Goal: Navigation & Orientation: Find specific page/section

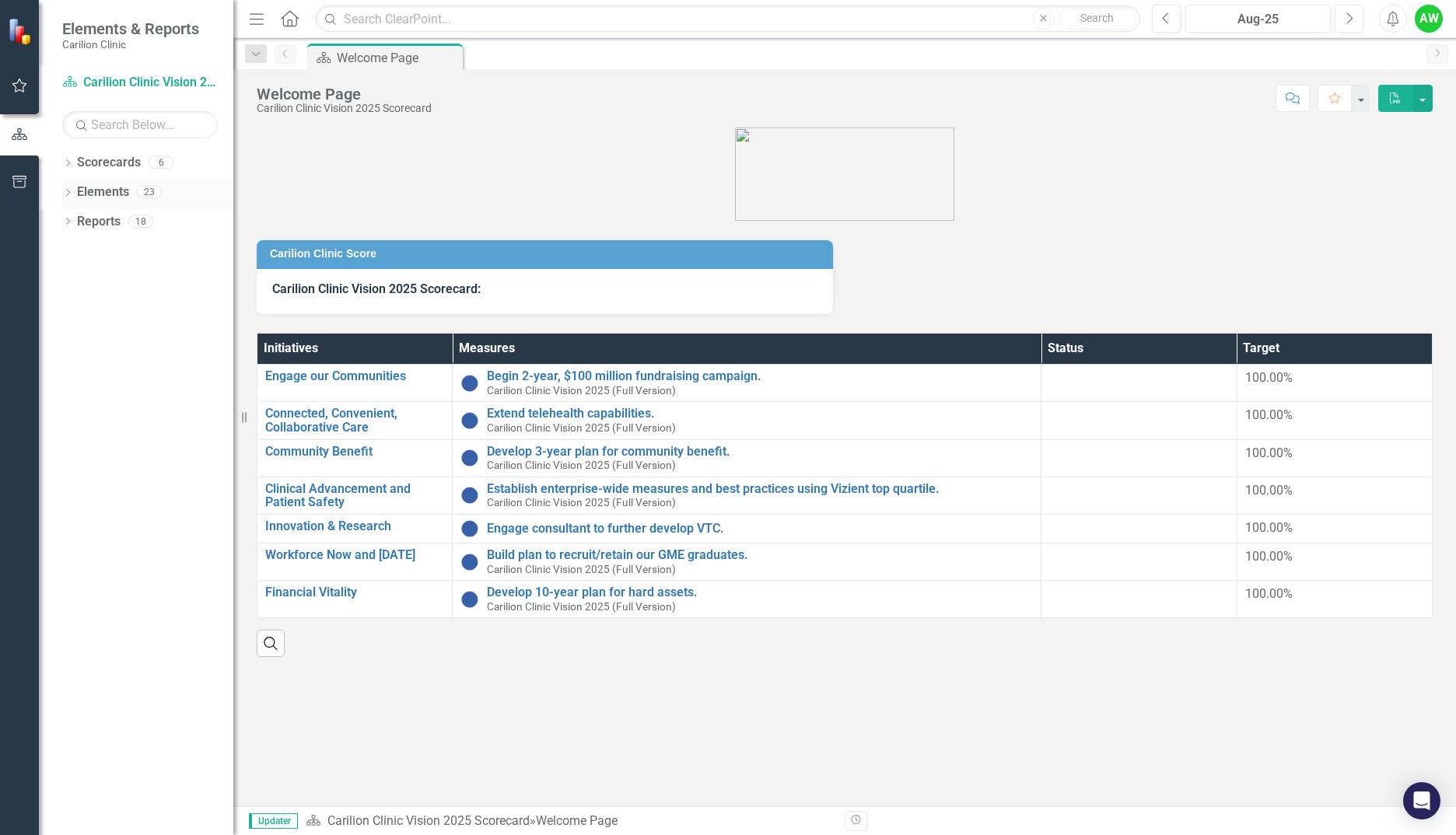
click at [66, 196] on icon "Dropdown" at bounding box center [68, 193] width 11 height 8
click at [68, 333] on div "Dropdown Reports 18" at bounding box center [148, 342] width 171 height 29
click at [64, 343] on icon "Dropdown" at bounding box center [68, 341] width 11 height 8
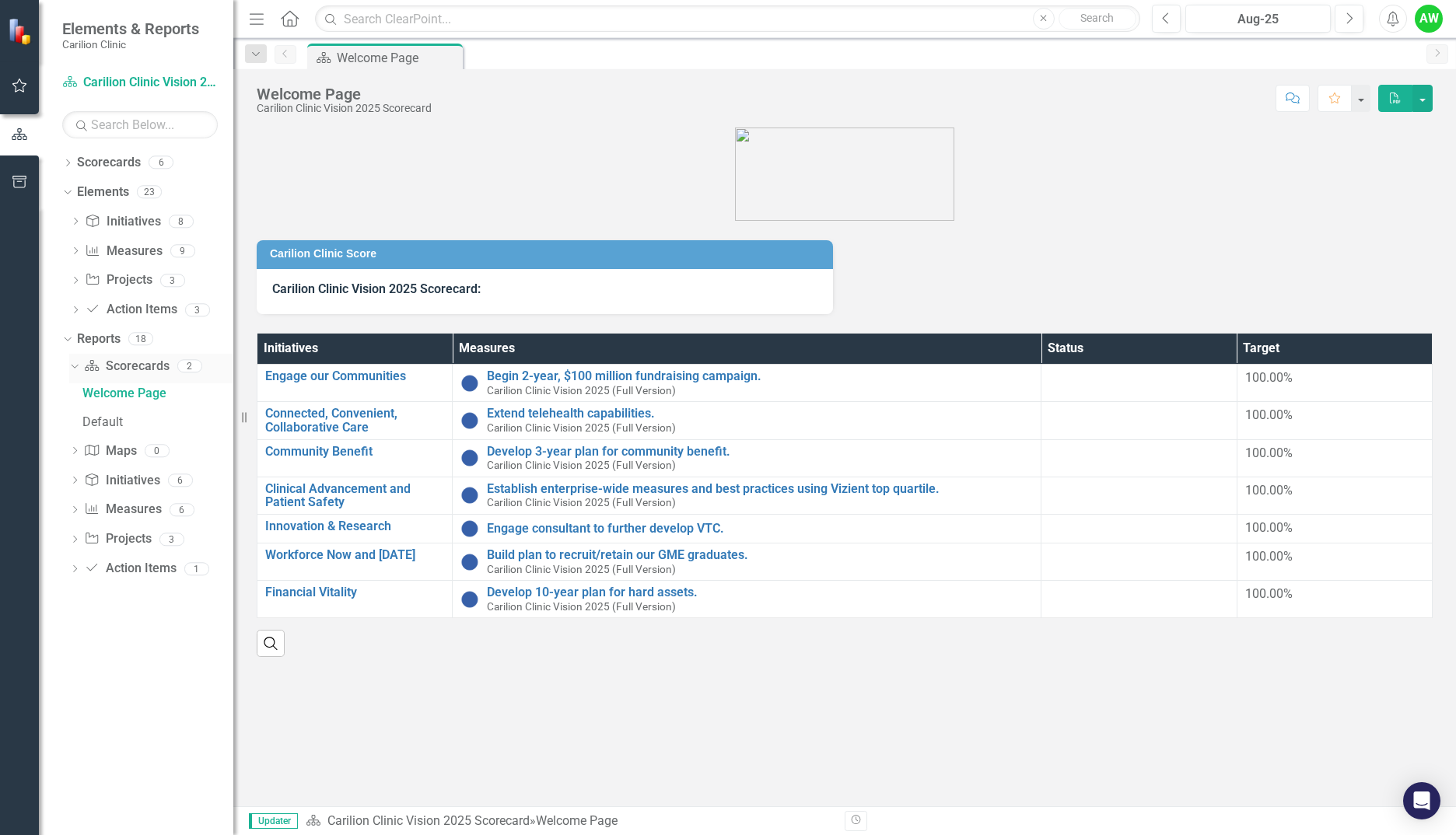
click at [77, 367] on div "Dropdown" at bounding box center [72, 365] width 13 height 11
click at [72, 361] on div "Dropdown Scorecard Scorecards 2" at bounding box center [151, 368] width 164 height 29
click at [72, 371] on icon "Dropdown" at bounding box center [75, 367] width 11 height 8
click at [111, 402] on link "Welcome Page" at bounding box center [156, 393] width 155 height 25
click at [108, 419] on div "Default" at bounding box center [158, 422] width 151 height 14
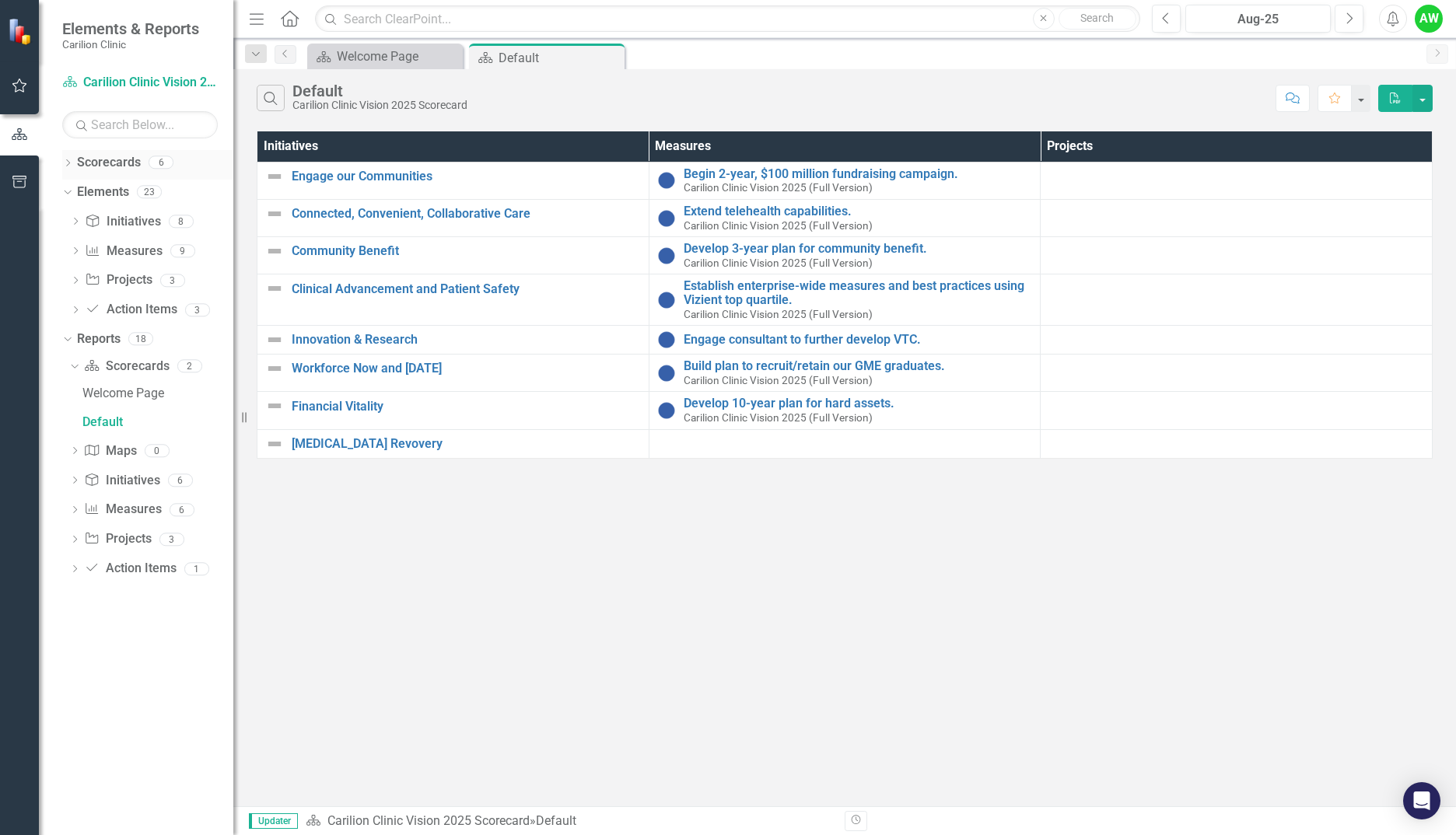
click at [70, 158] on div "Dropdown" at bounding box center [68, 164] width 11 height 13
click at [73, 193] on icon "Dropdown" at bounding box center [76, 191] width 12 height 9
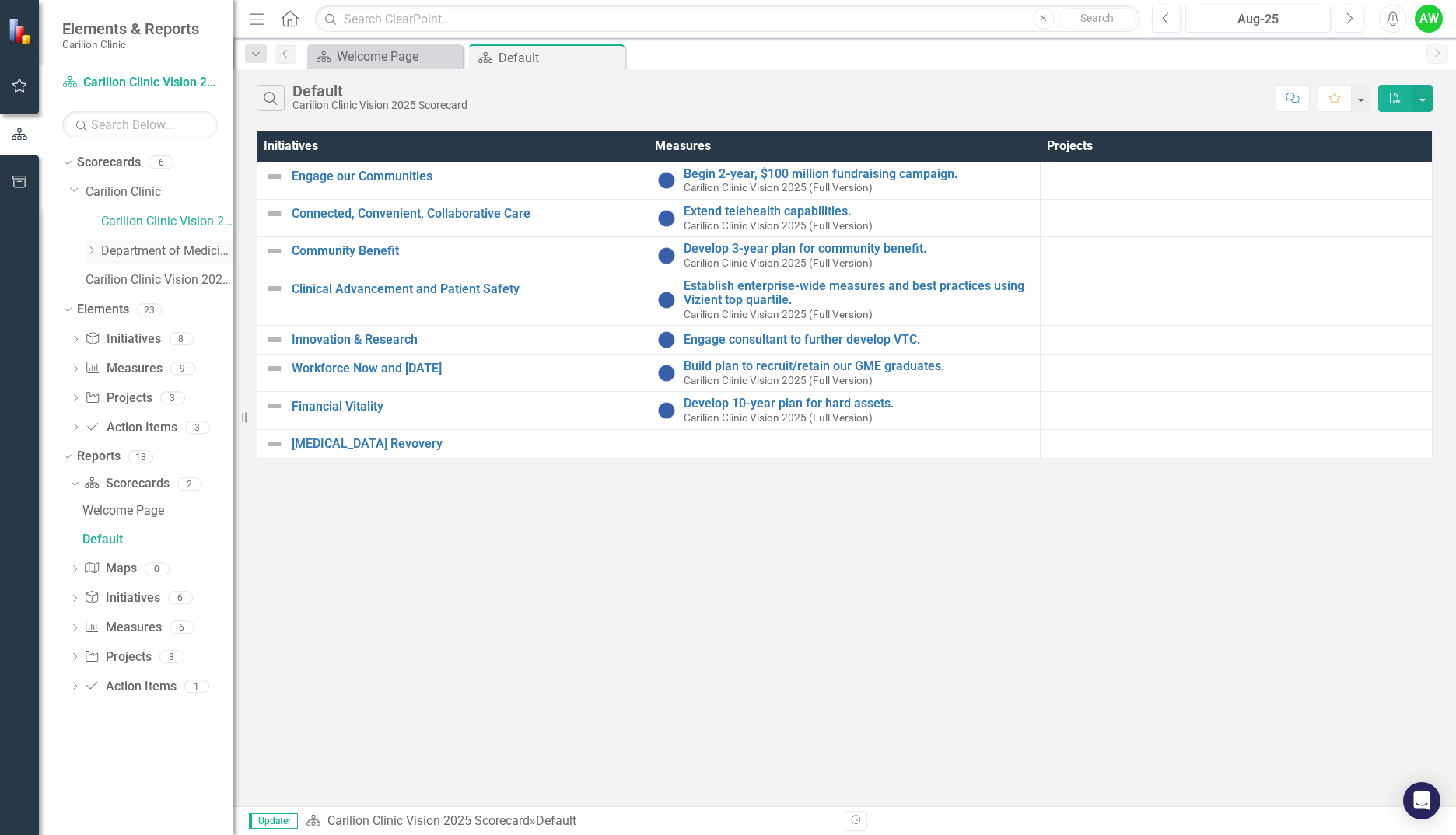
click at [93, 256] on div "Dropdown" at bounding box center [91, 250] width 12 height 13
click at [132, 285] on link "NRV General Cardiology" at bounding box center [175, 280] width 117 height 17
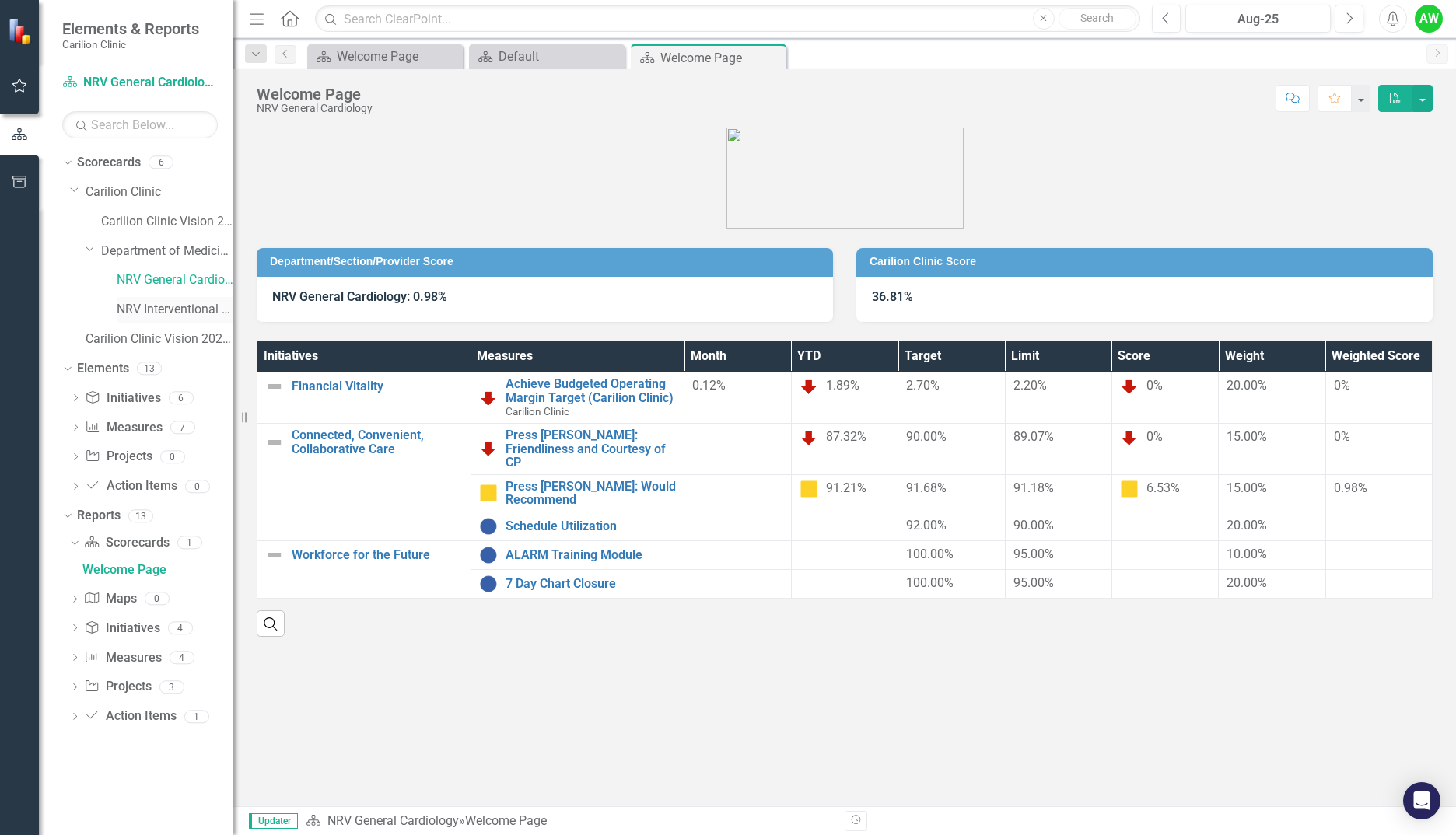
click at [133, 309] on link "NRV Interventional Cardiology" at bounding box center [175, 309] width 117 height 17
